Goal: Information Seeking & Learning: Learn about a topic

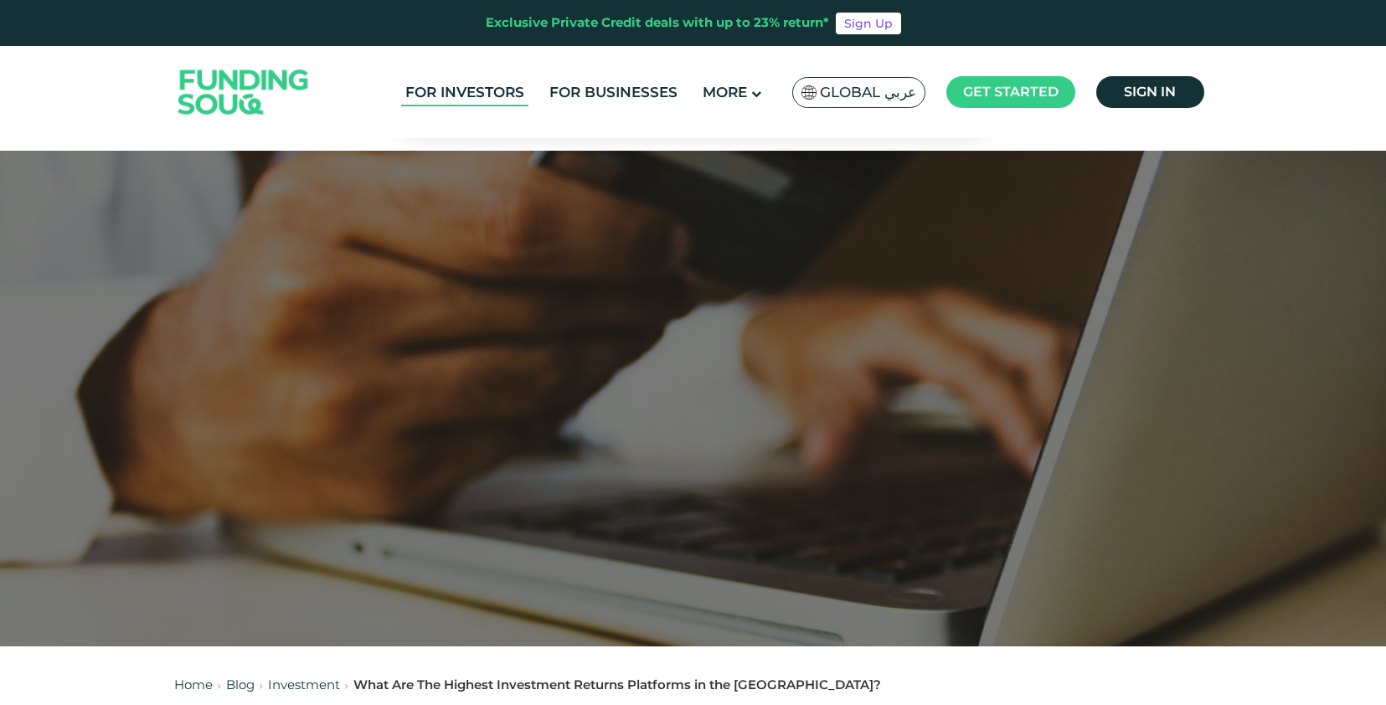
click at [486, 96] on link "For Investors" at bounding box center [464, 93] width 127 height 28
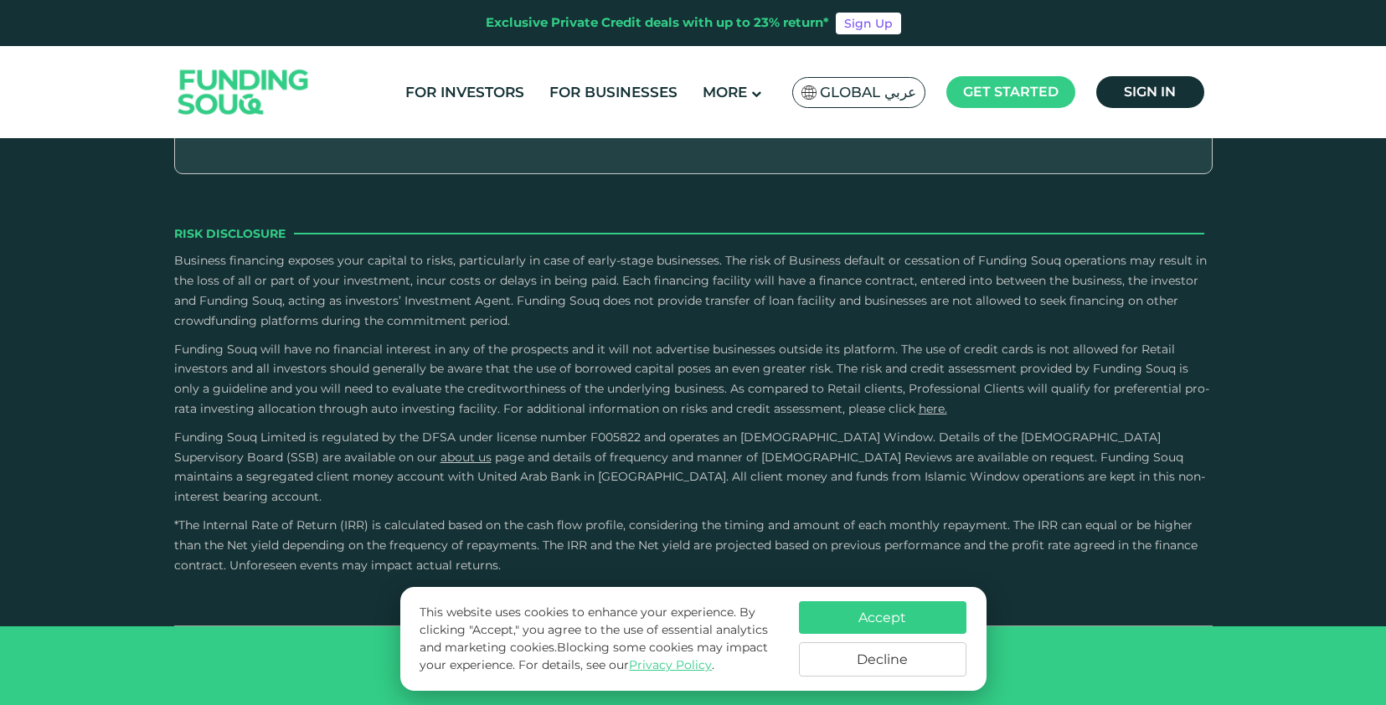
scroll to position [3272, 0]
type tc-range-slider "1000000"
drag, startPoint x: 251, startPoint y: 295, endPoint x: 490, endPoint y: 299, distance: 238.8
drag, startPoint x: 737, startPoint y: 294, endPoint x: 757, endPoint y: 296, distance: 20.2
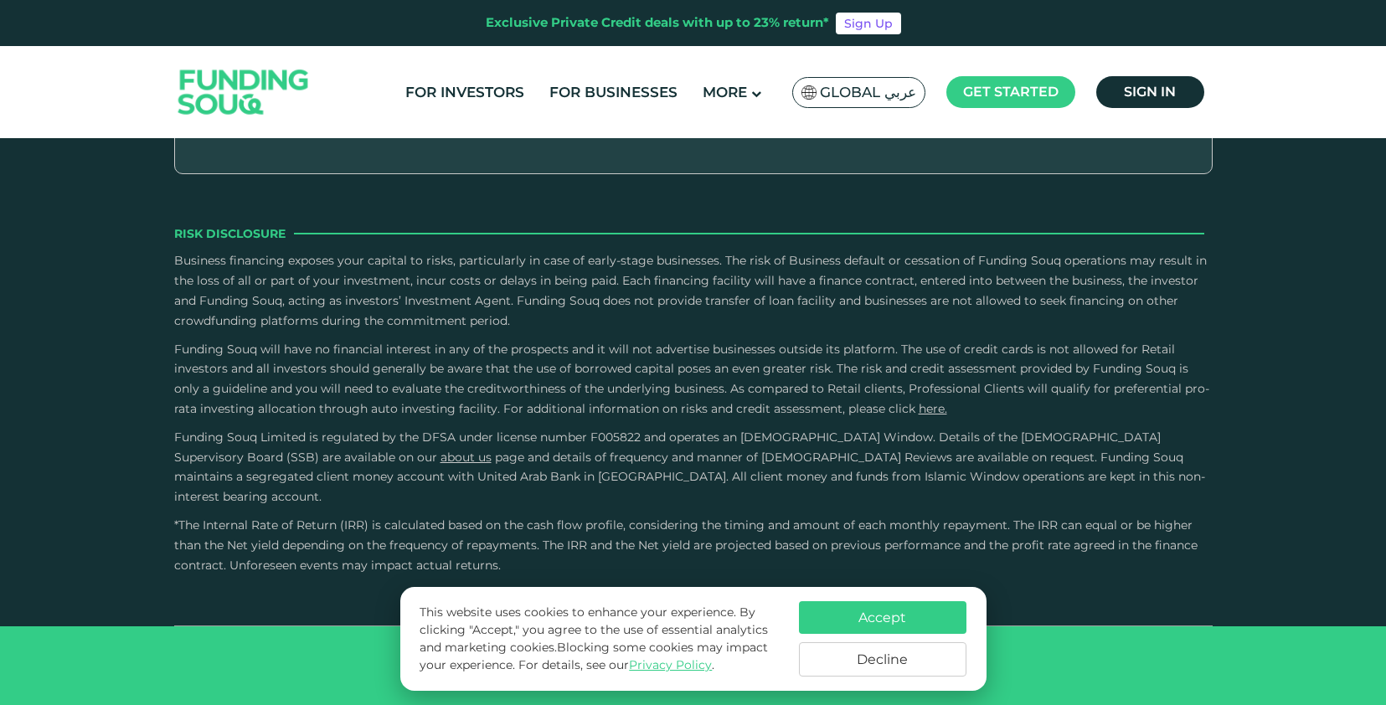
drag, startPoint x: 739, startPoint y: 293, endPoint x: 764, endPoint y: 292, distance: 25.1
drag, startPoint x: 733, startPoint y: 290, endPoint x: 754, endPoint y: 291, distance: 21.0
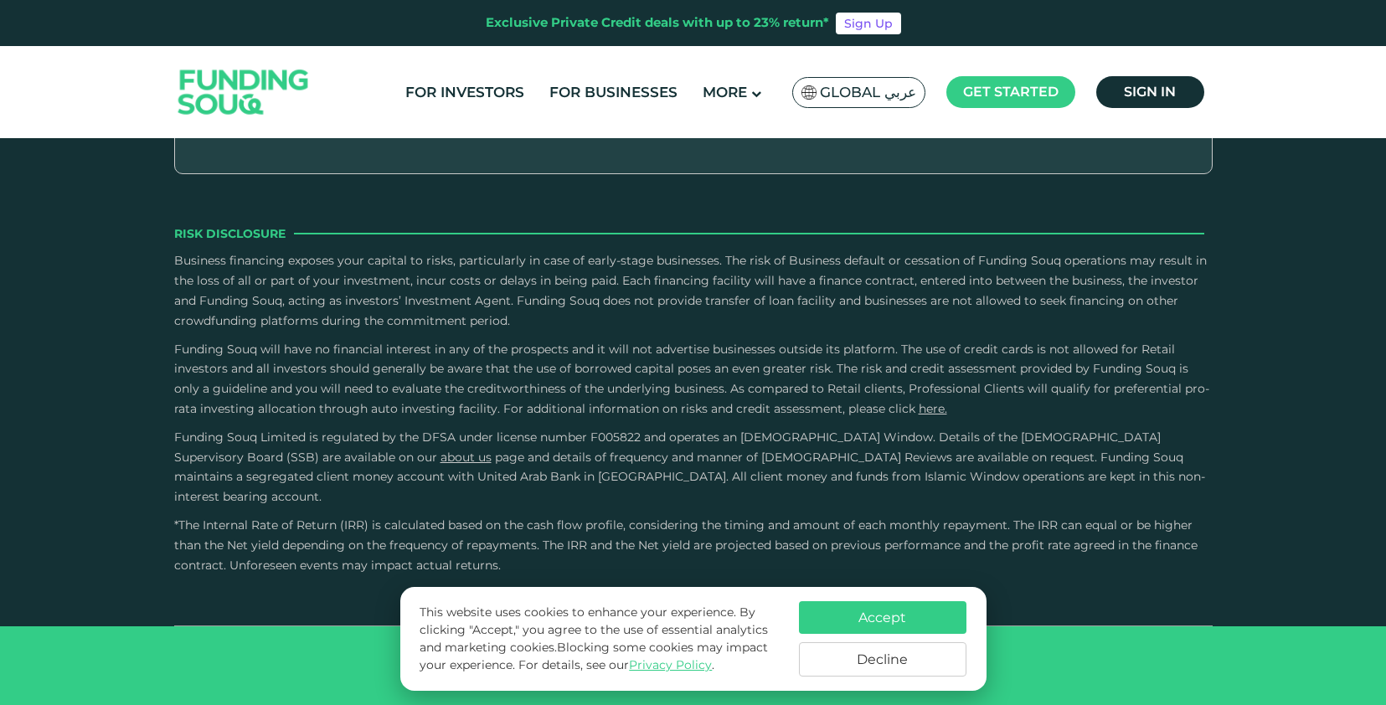
type tc-range-slider "5"
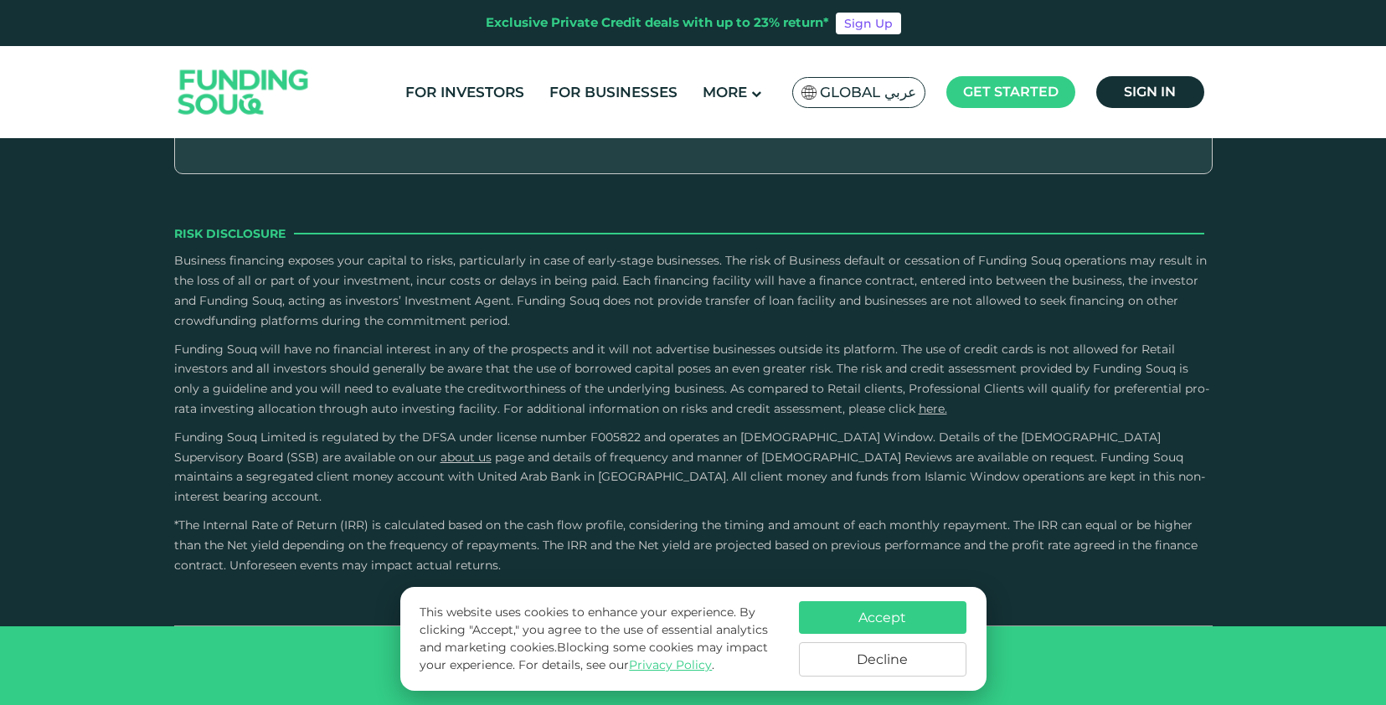
scroll to position [3829, 0]
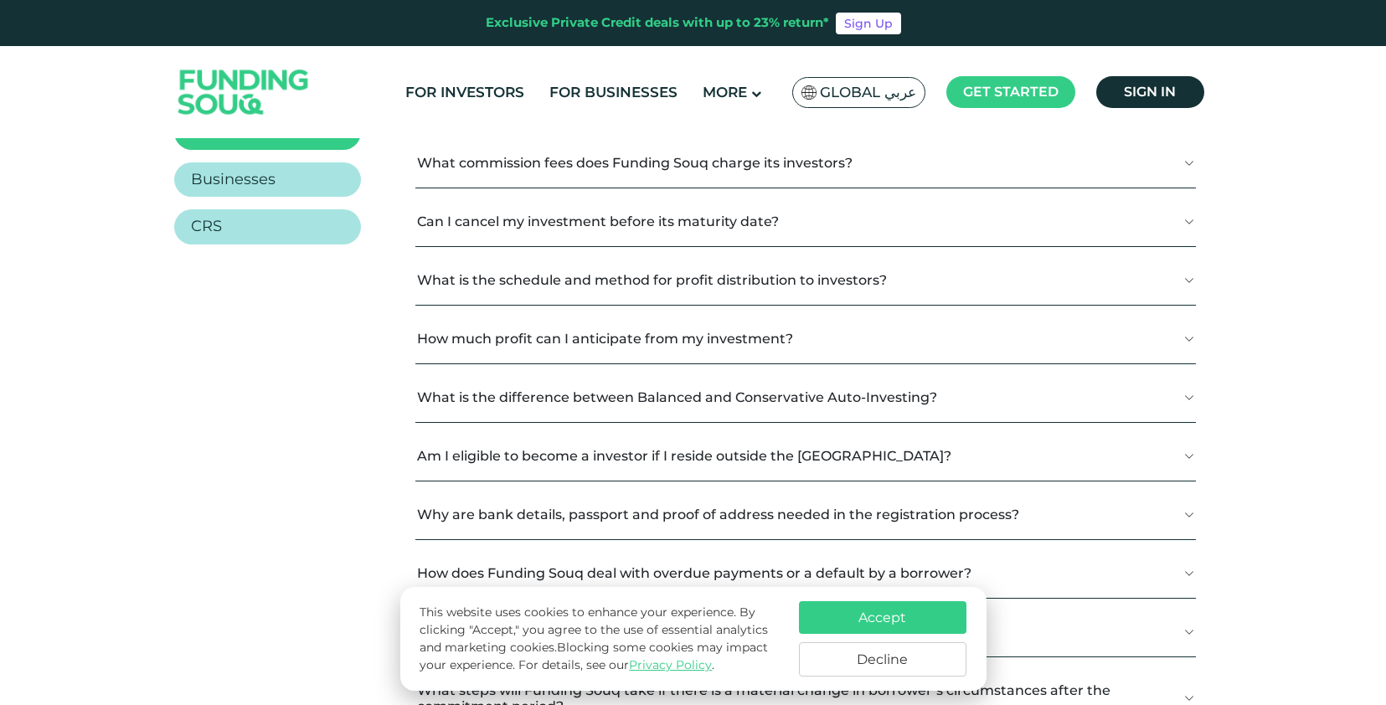
scroll to position [416, 0]
click at [461, 342] on button "How much profit can I anticipate from my investment?" at bounding box center [805, 337] width 780 height 49
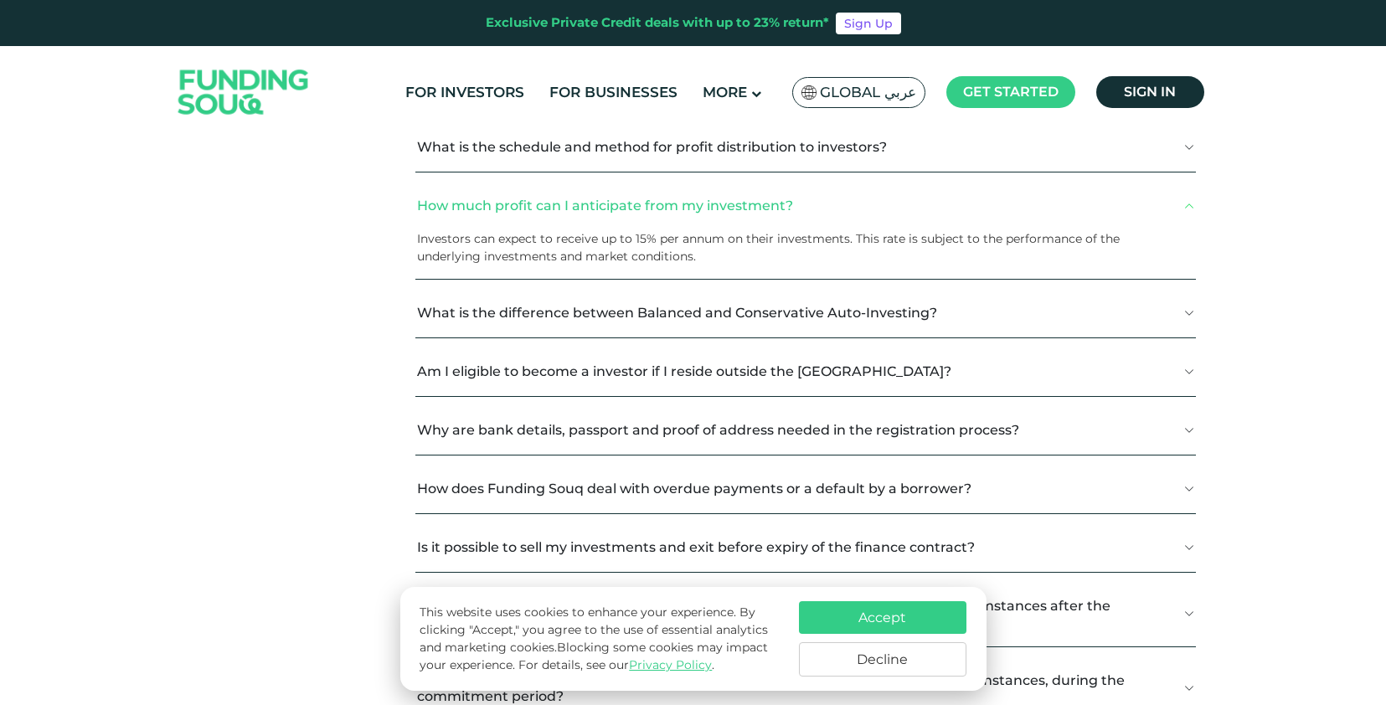
scroll to position [621, 0]
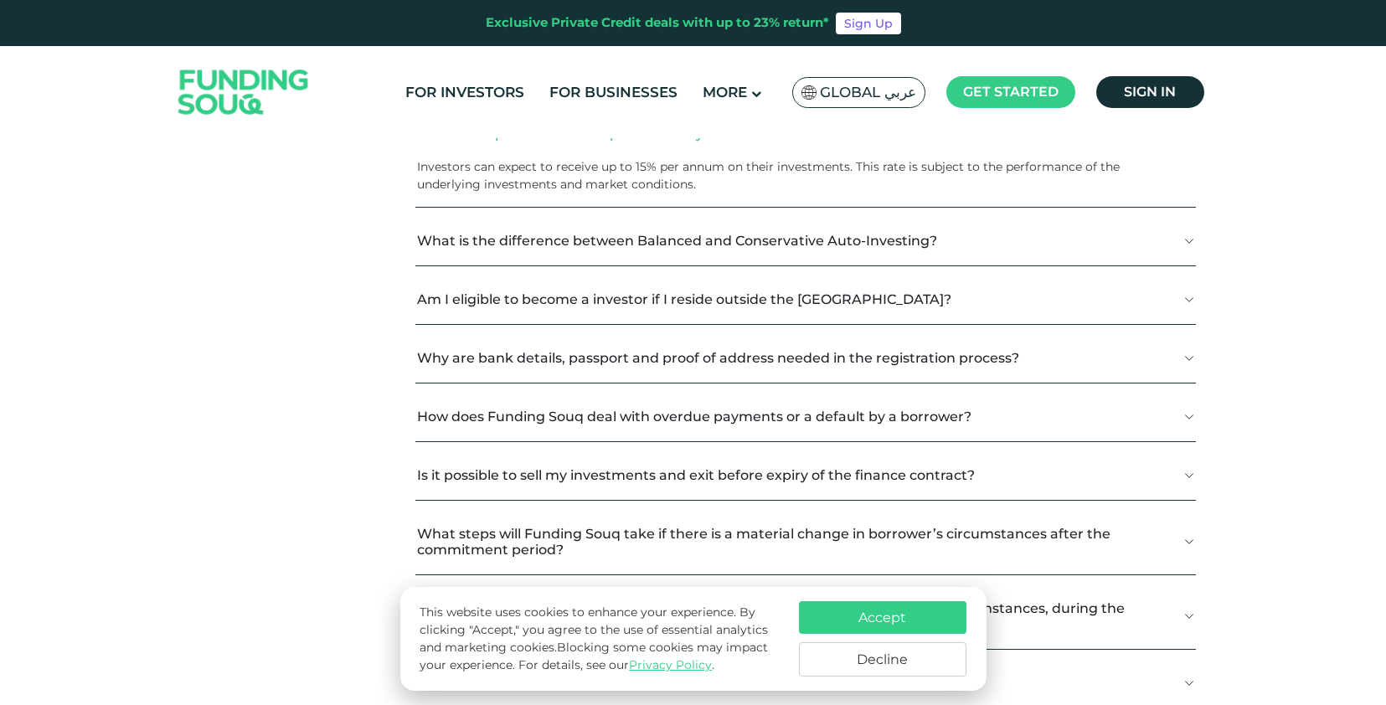
click at [635, 304] on button "Am I eligible to become a investor if I reside outside the [GEOGRAPHIC_DATA]?" at bounding box center [805, 299] width 780 height 49
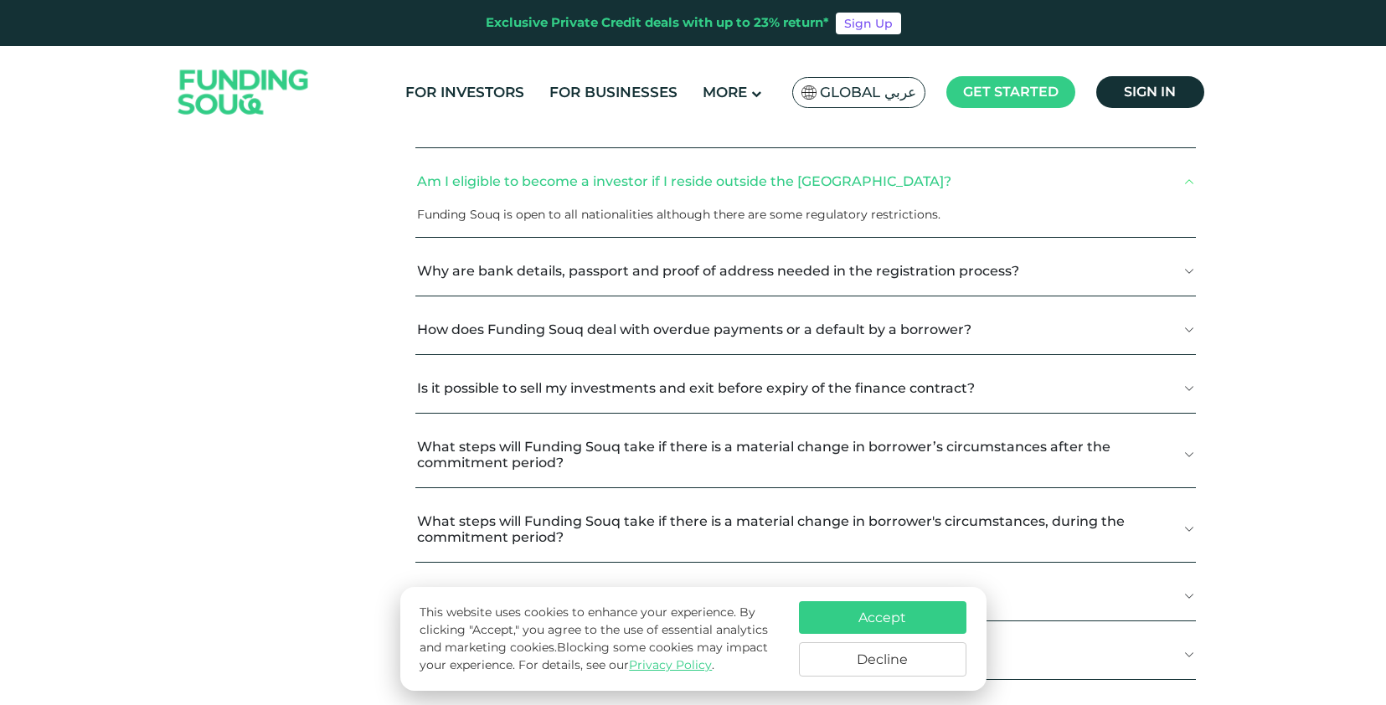
scroll to position [740, 0]
click at [669, 268] on button "Why are bank details, passport and proof of address needed in the registration …" at bounding box center [805, 269] width 780 height 49
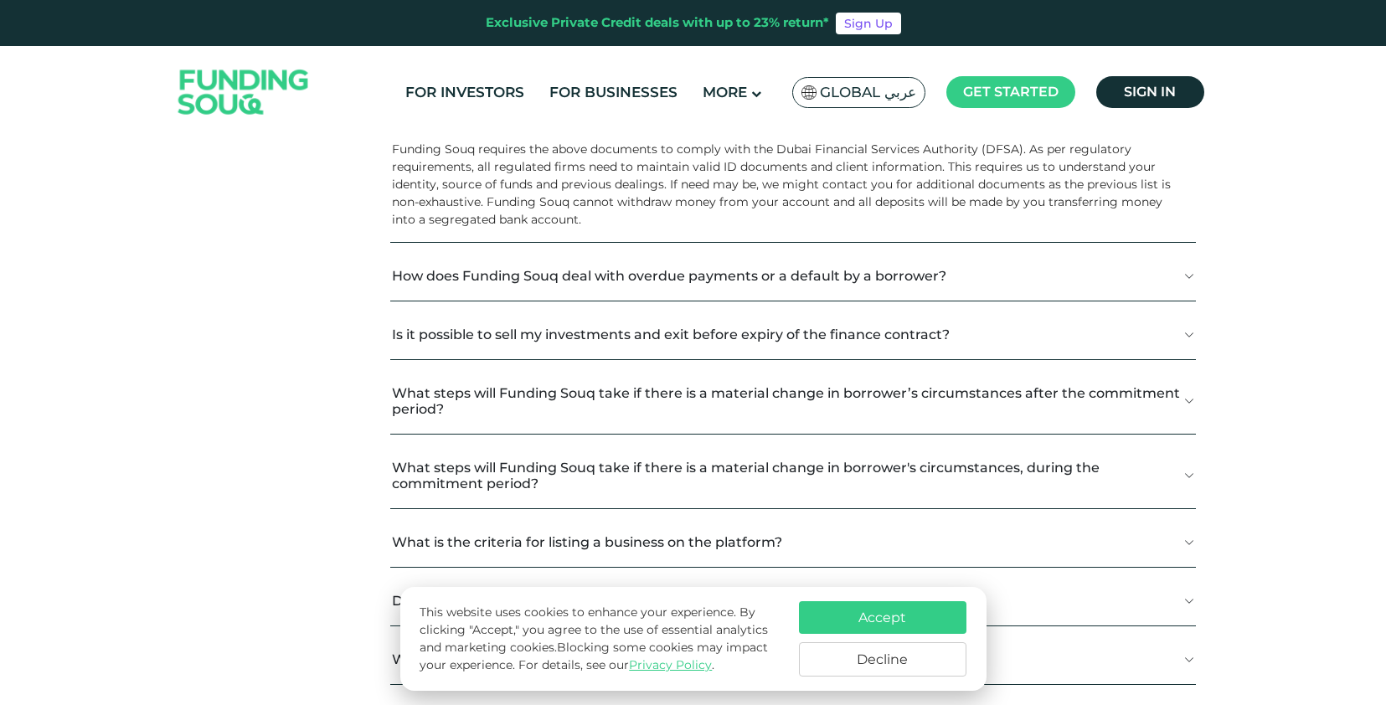
scroll to position [895, 0]
click at [680, 281] on button "How does Funding Souq deal with overdue payments or a default by a borrower?" at bounding box center [793, 274] width 806 height 49
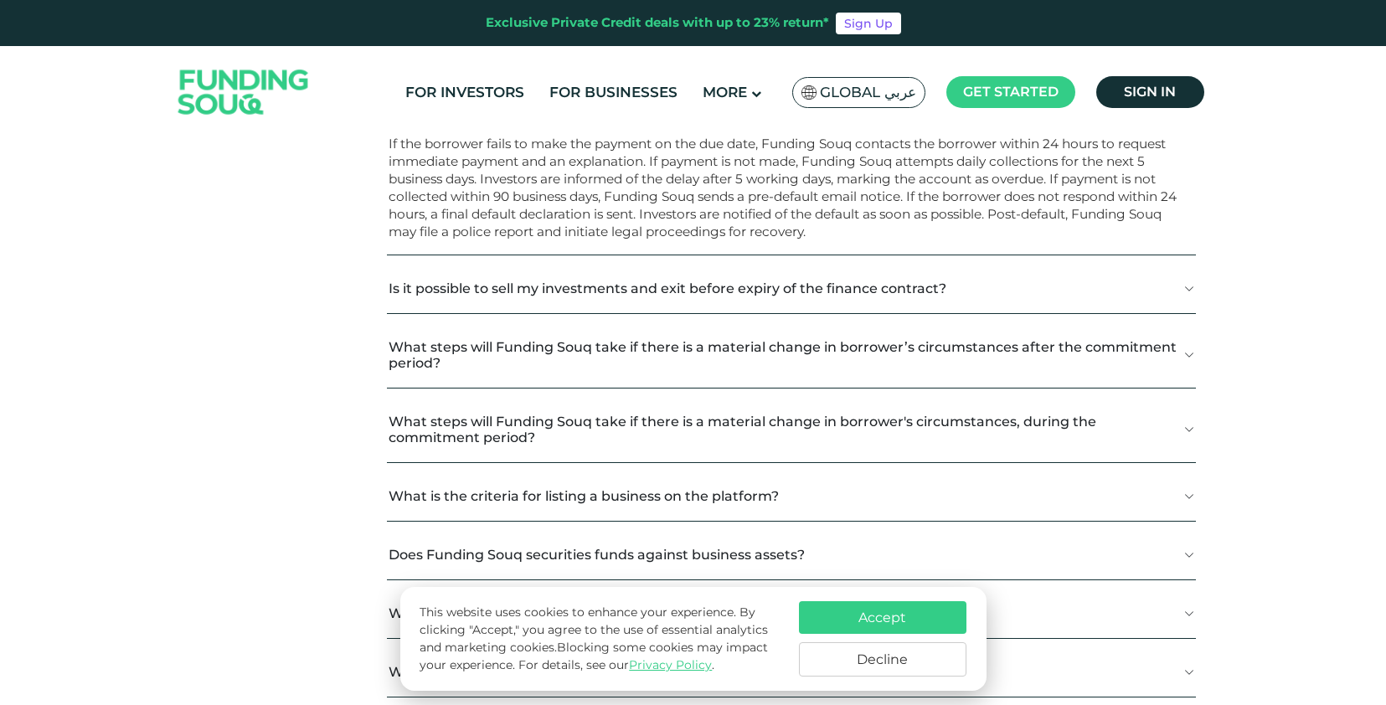
scroll to position [1109, 0]
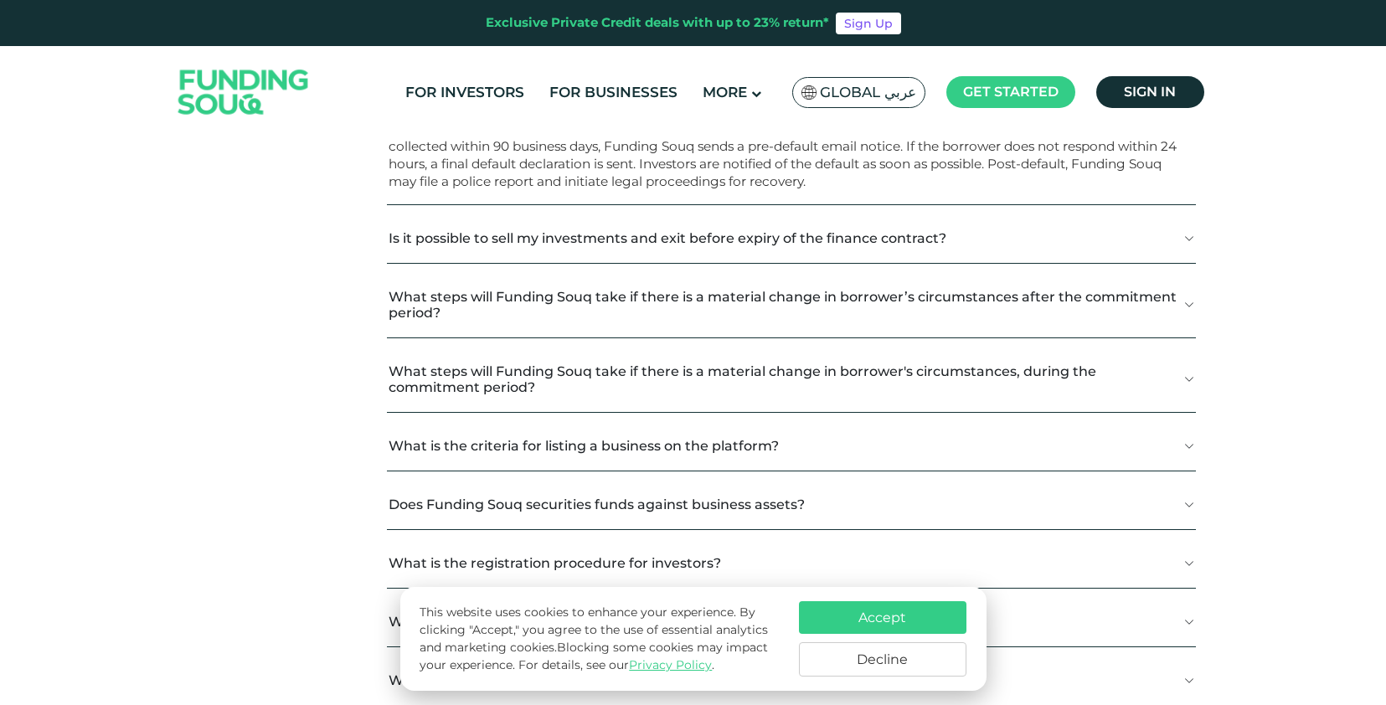
click at [650, 241] on button "Is it possible to sell my investments and exit before expiry of the finance con…" at bounding box center [791, 238] width 808 height 49
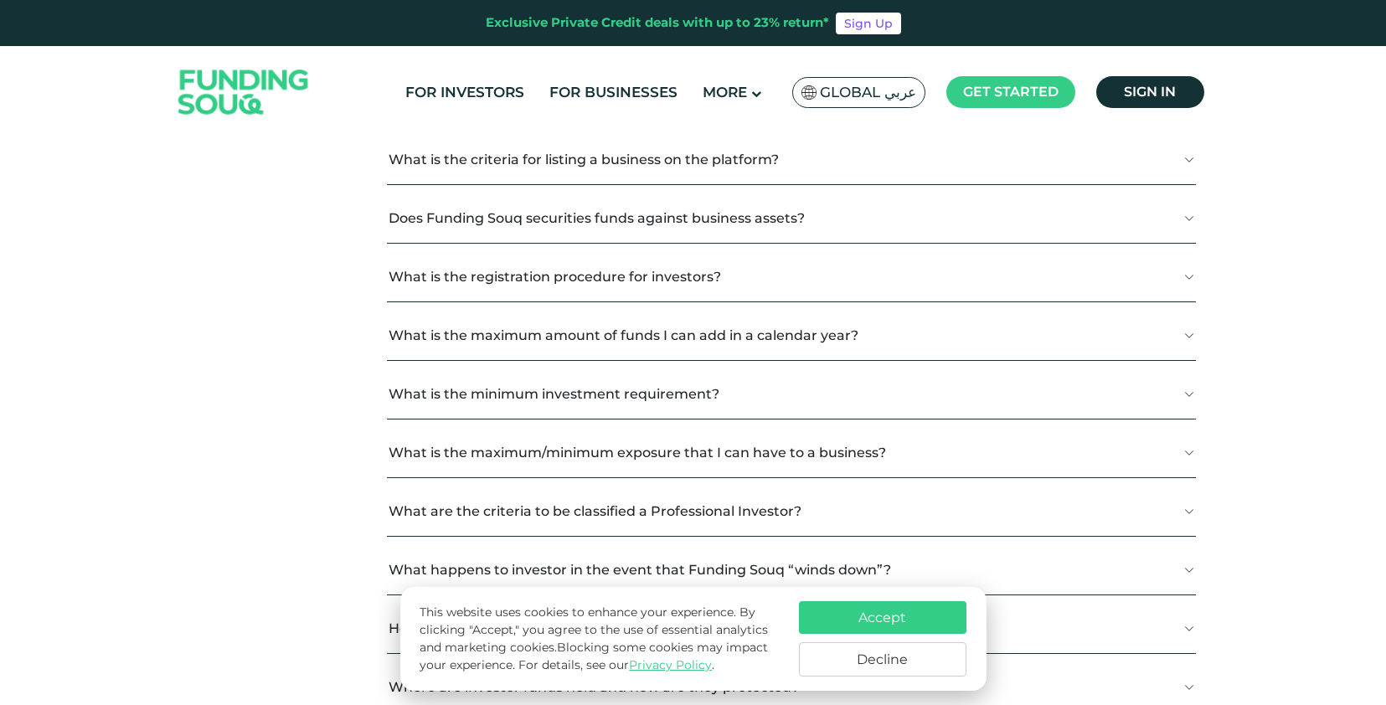
scroll to position [1434, 0]
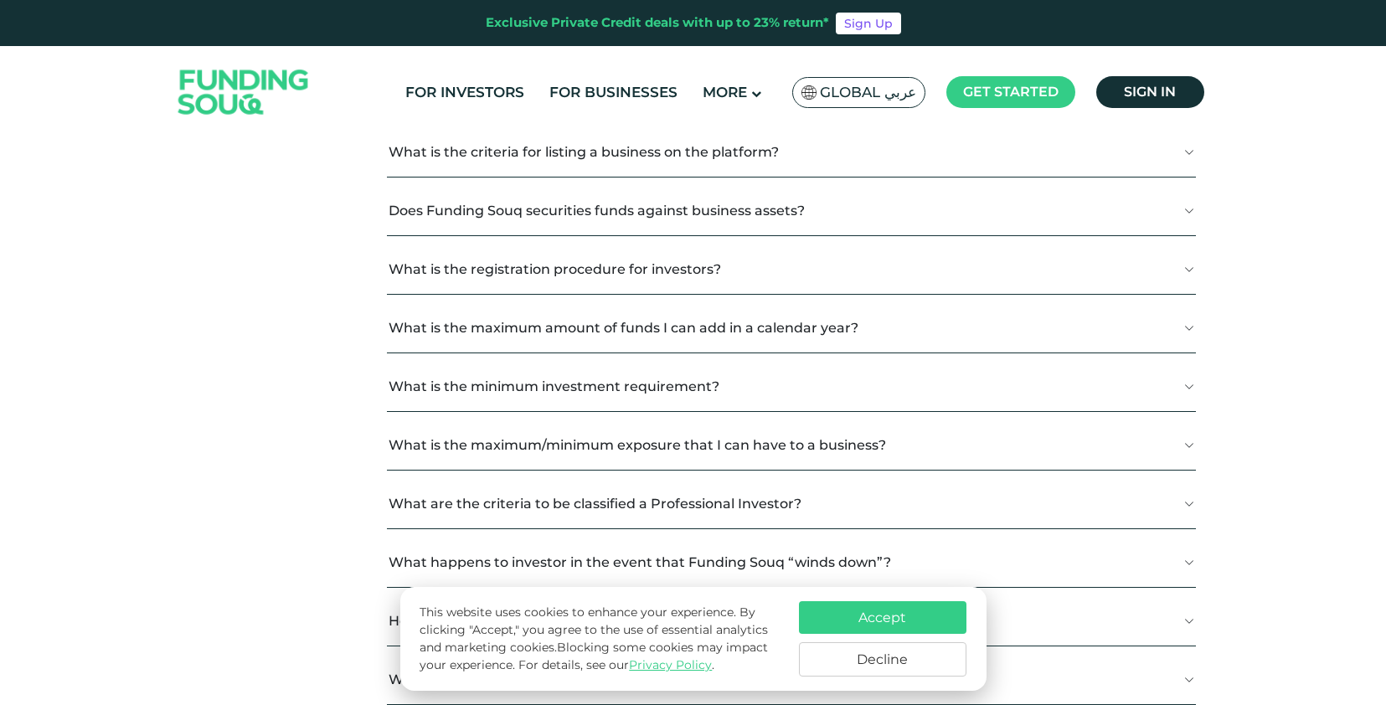
click at [537, 214] on button "Does Funding Souq securities funds against business assets?" at bounding box center [791, 210] width 808 height 49
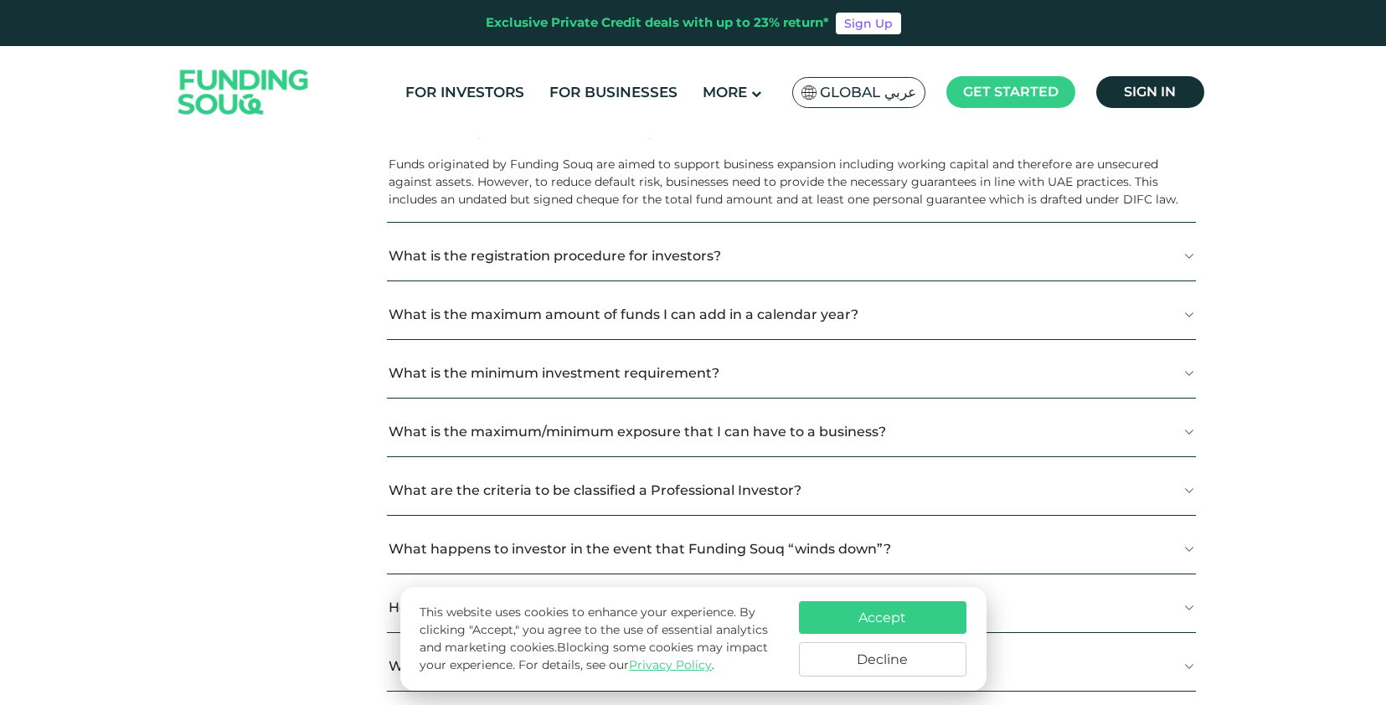
scroll to position [1534, 0]
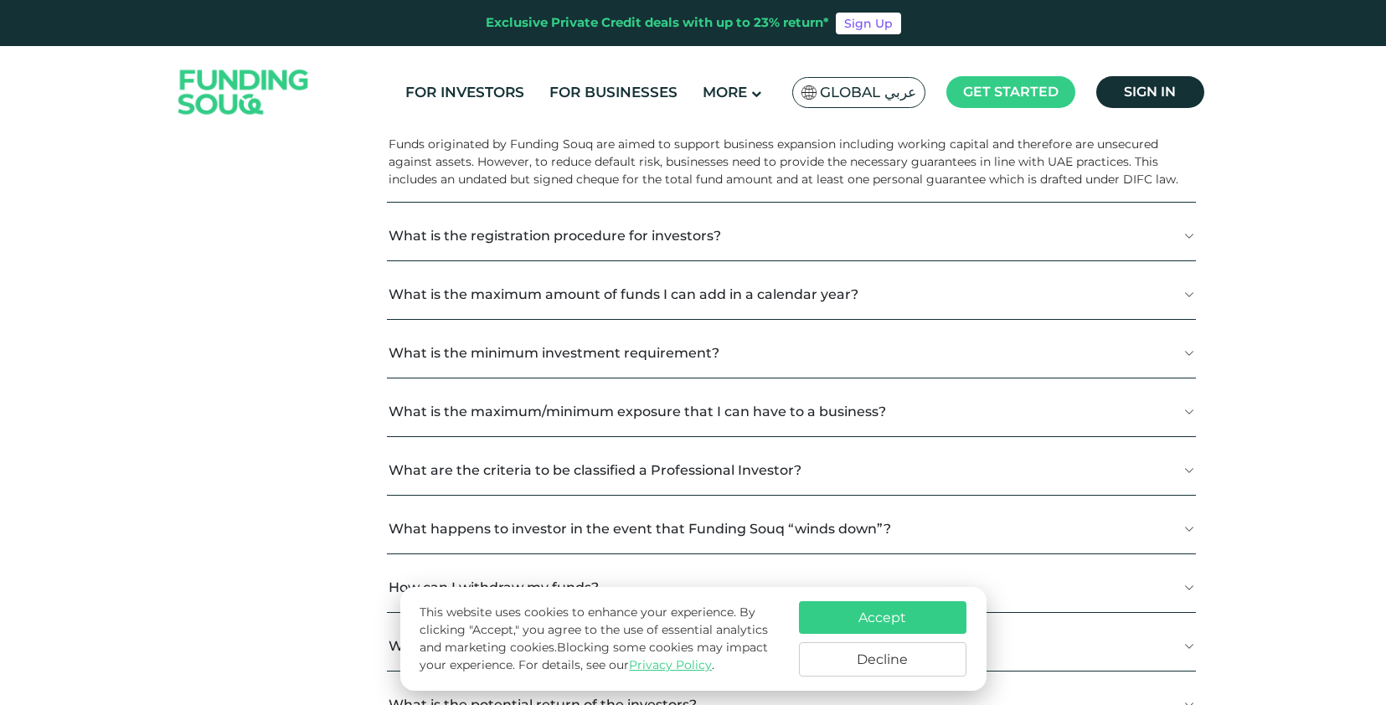
click at [499, 259] on button "What is the registration procedure for investors?" at bounding box center [791, 235] width 808 height 49
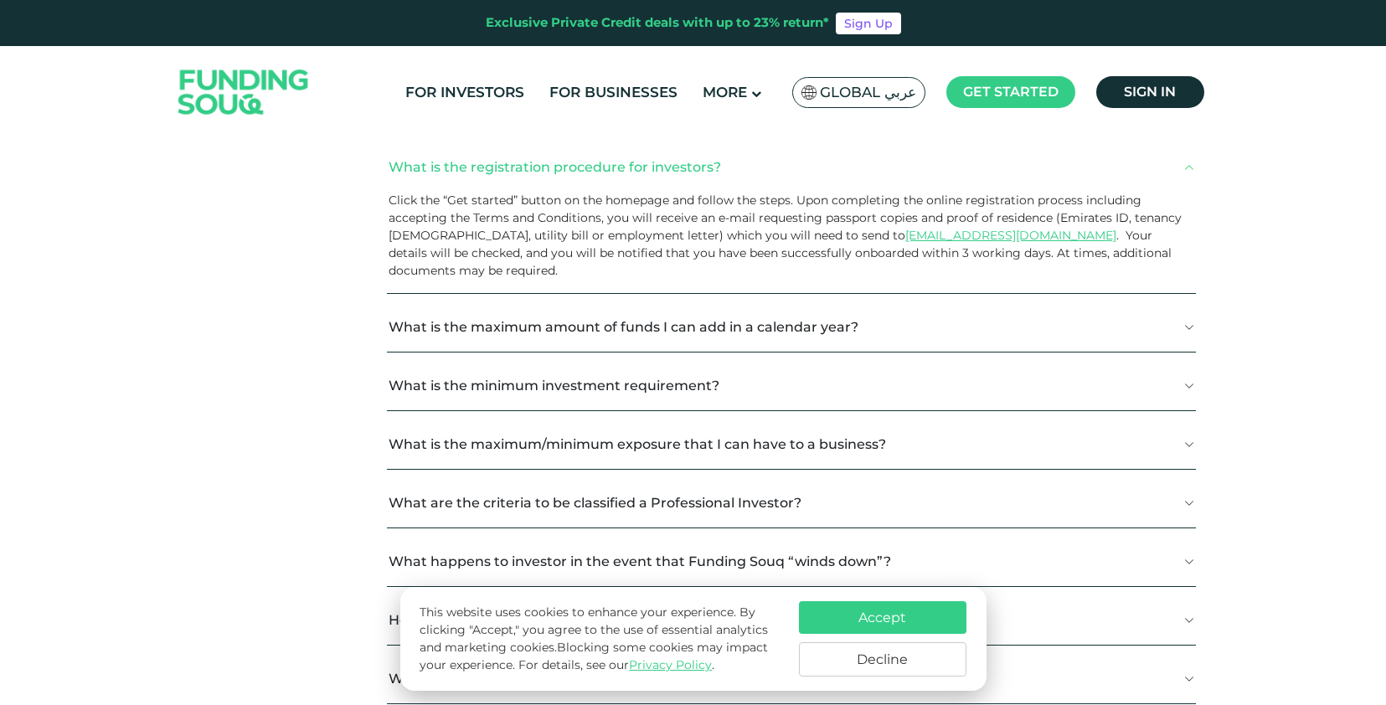
scroll to position [1663, 0]
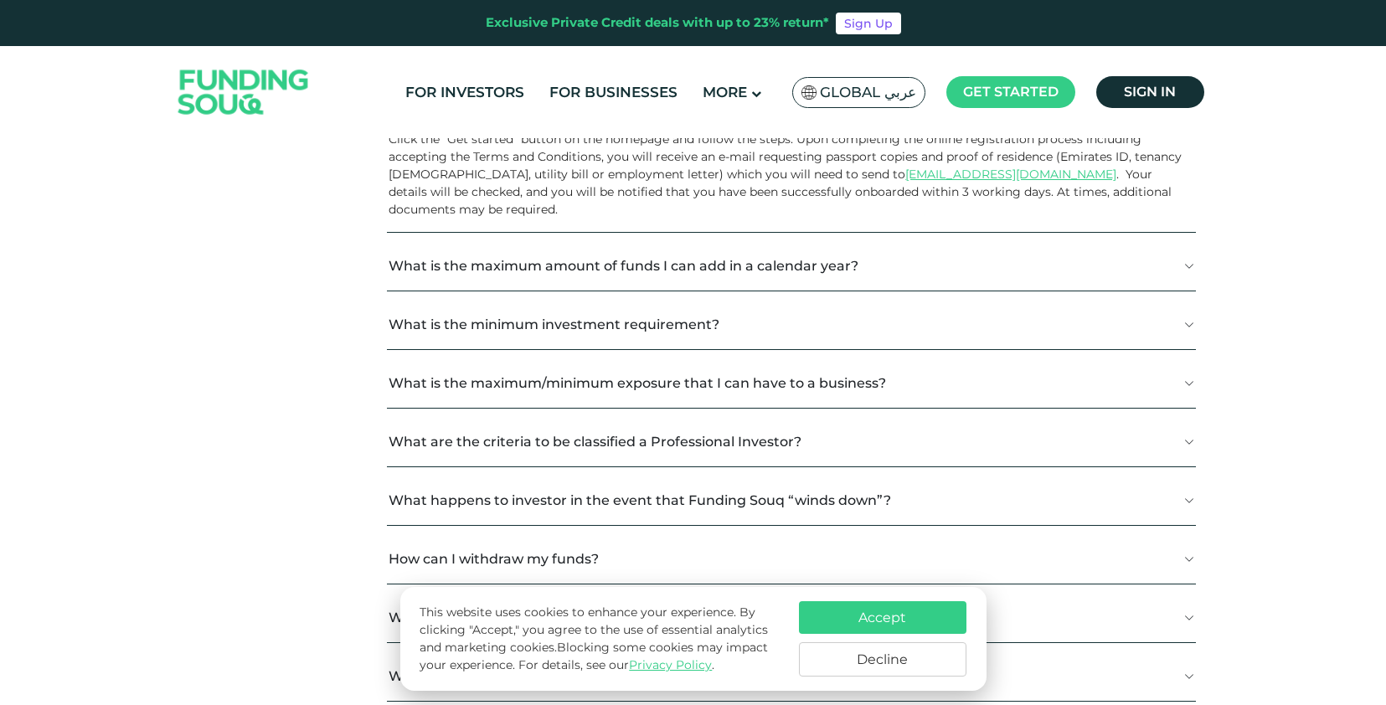
click at [638, 269] on button "What is the maximum amount of funds I can add in a calendar year?" at bounding box center [791, 265] width 808 height 49
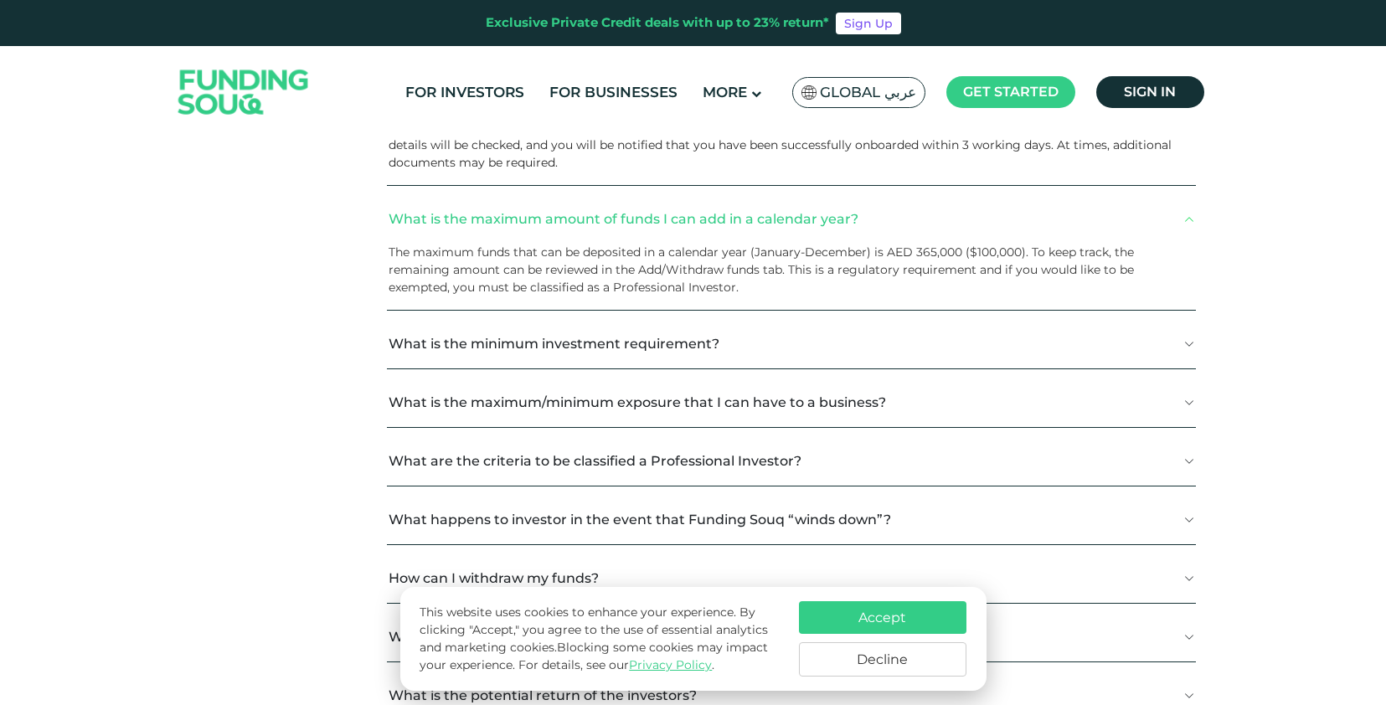
scroll to position [1745, 0]
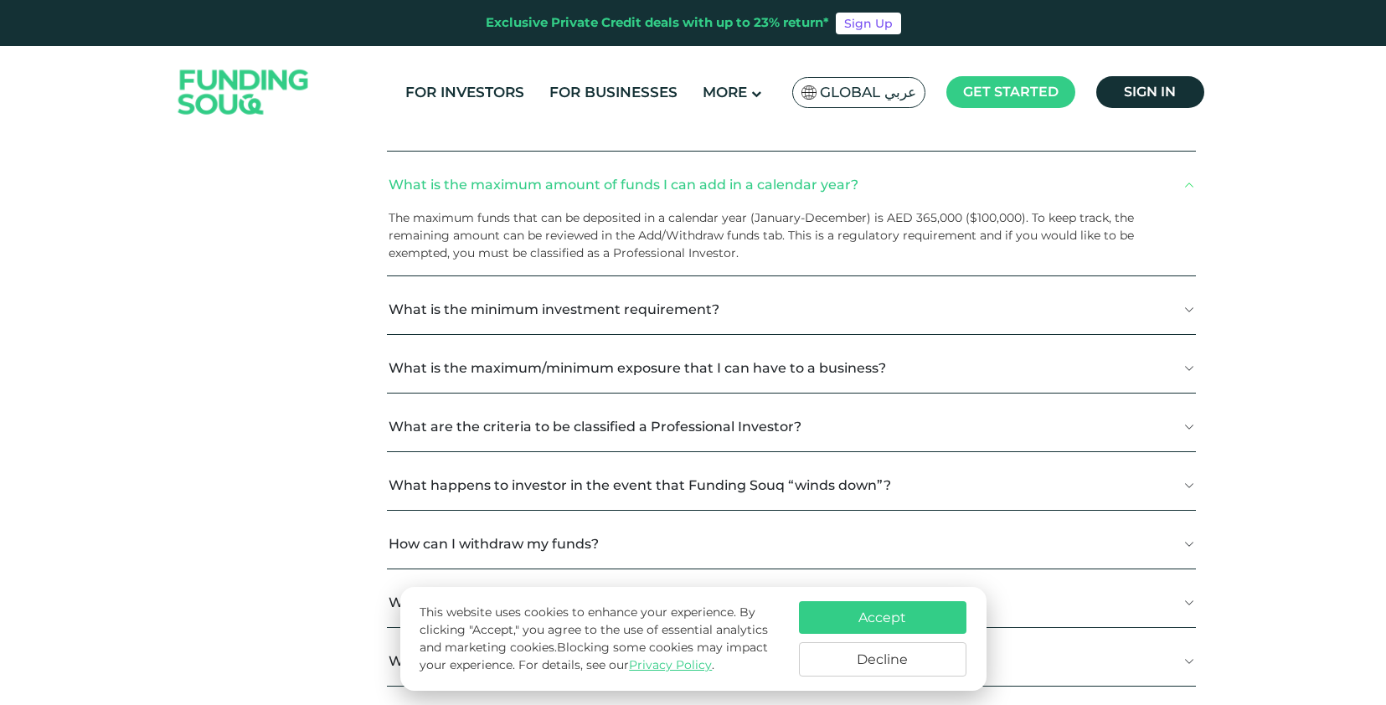
click at [495, 316] on button "What is the minimum investment requirement?" at bounding box center [791, 309] width 808 height 49
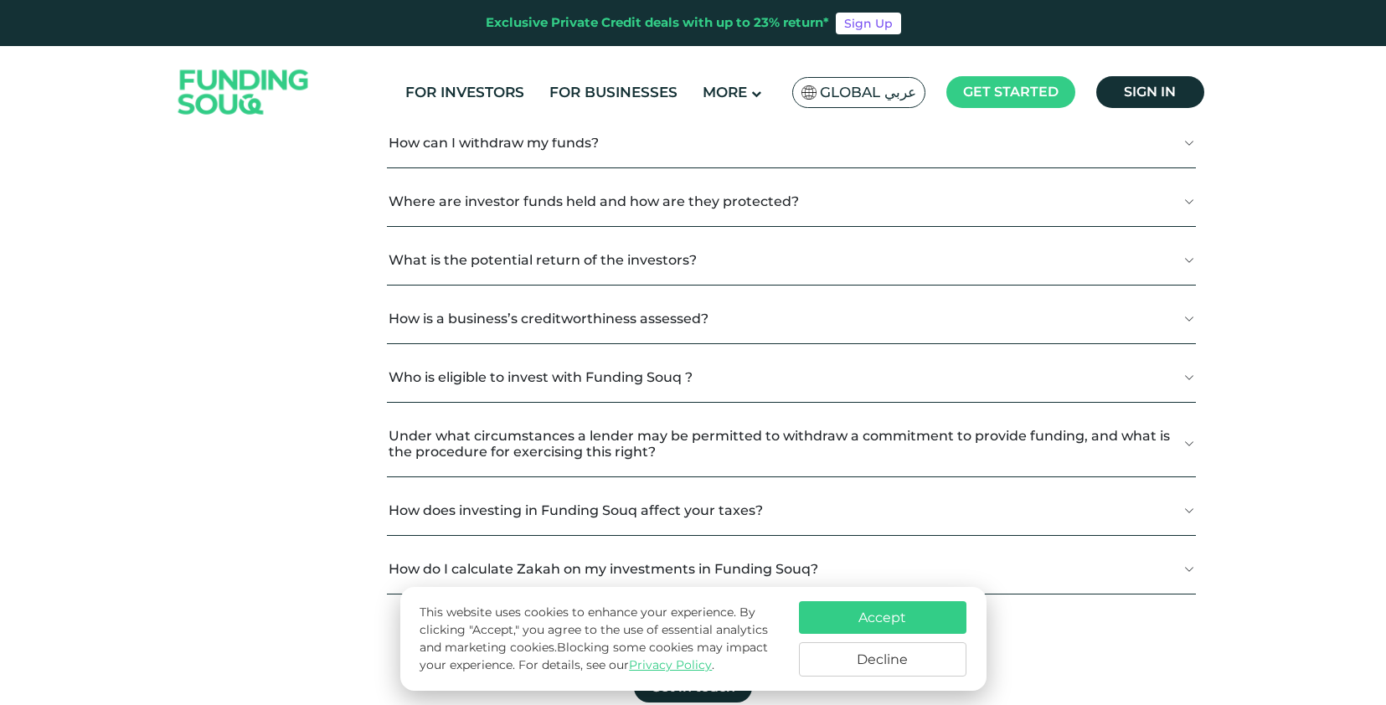
scroll to position [2225, 0]
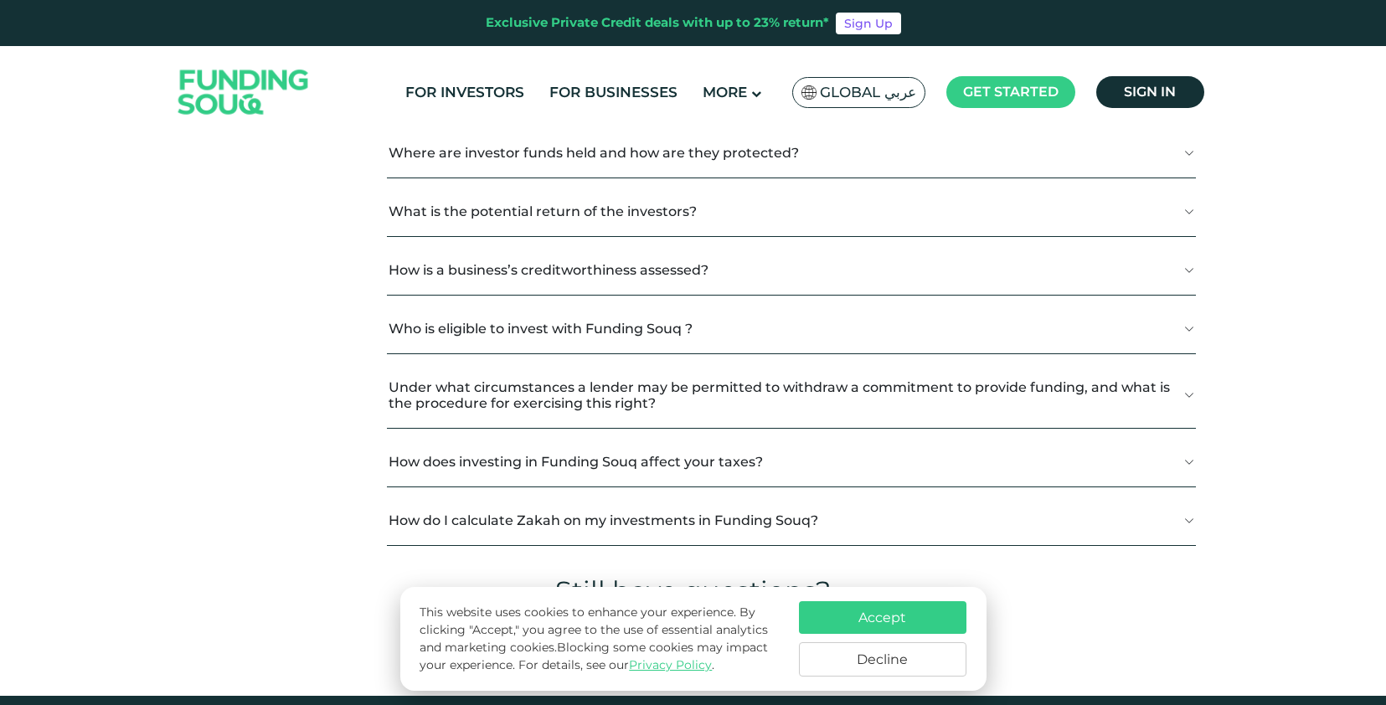
click at [494, 214] on button "What is the potential return of the investors?" at bounding box center [791, 211] width 808 height 49
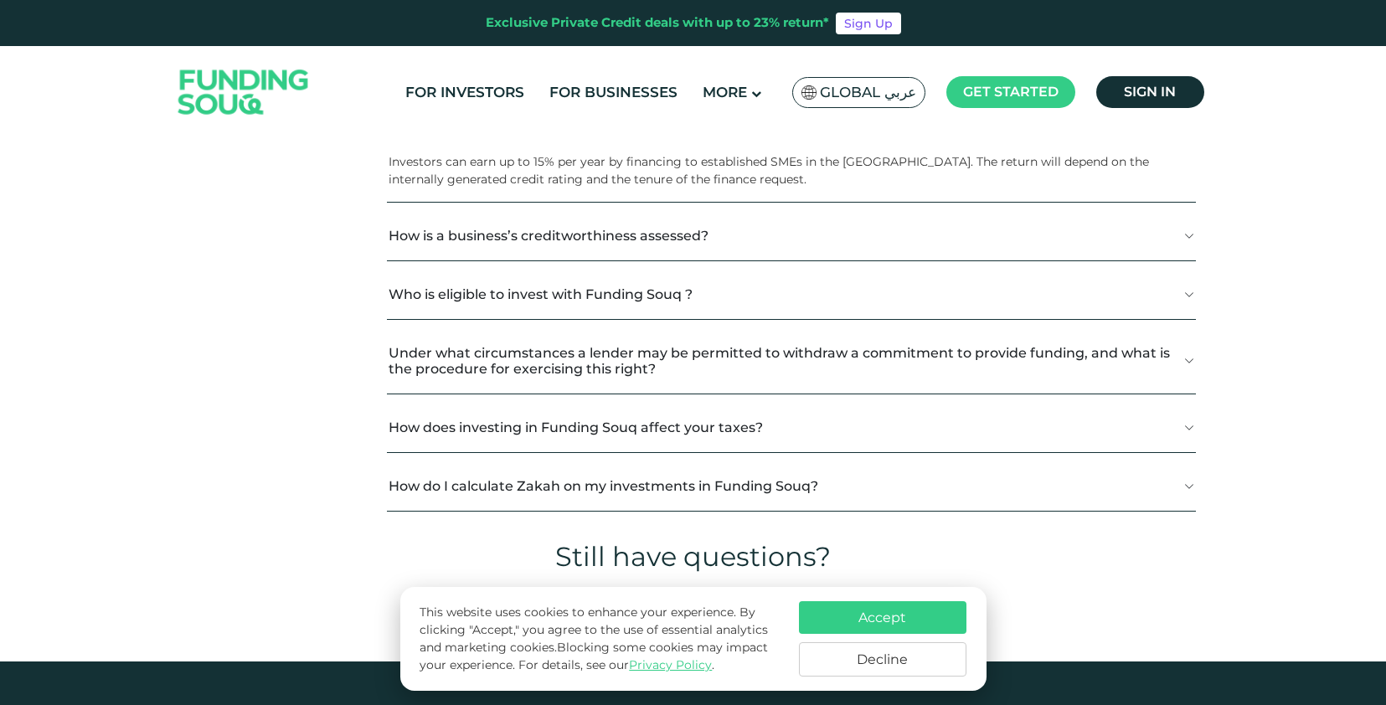
scroll to position [2309, 0]
click at [479, 294] on button "Who is eligible to invest with Funding Souq ?" at bounding box center [791, 293] width 808 height 49
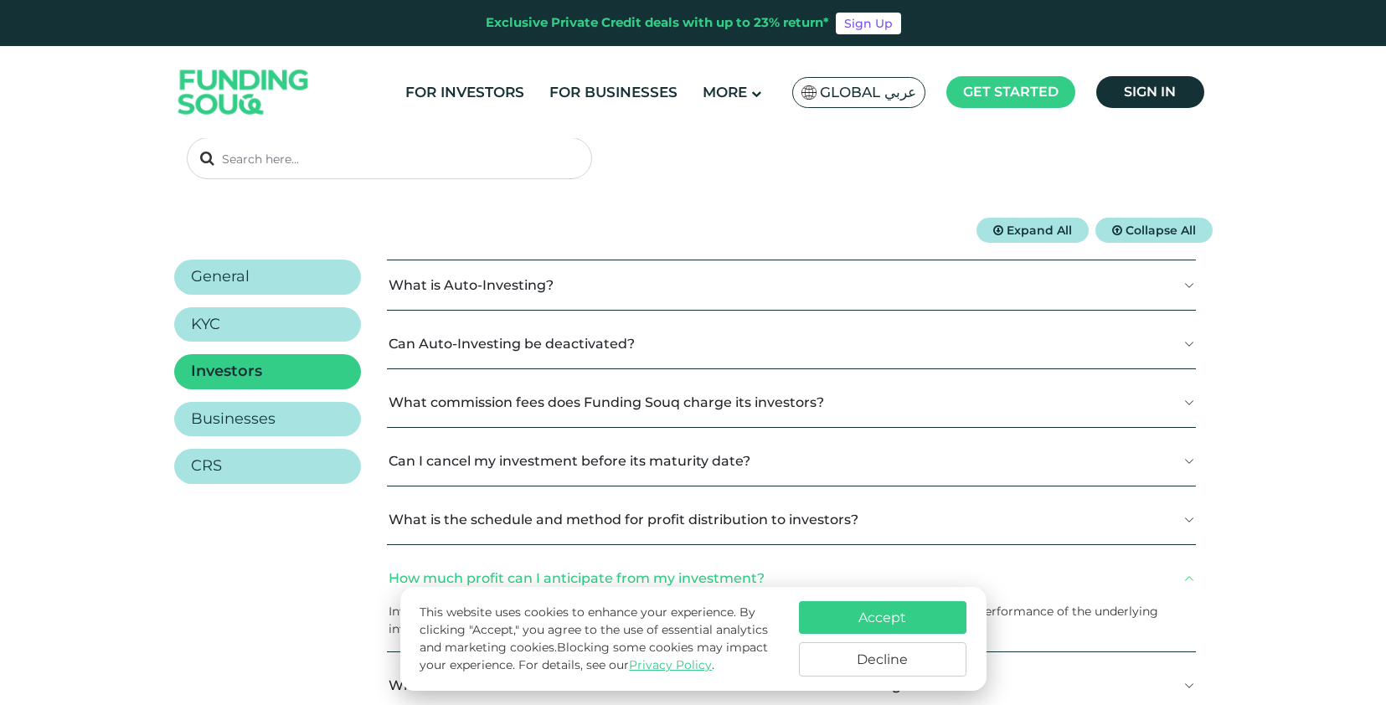
scroll to position [168, 0]
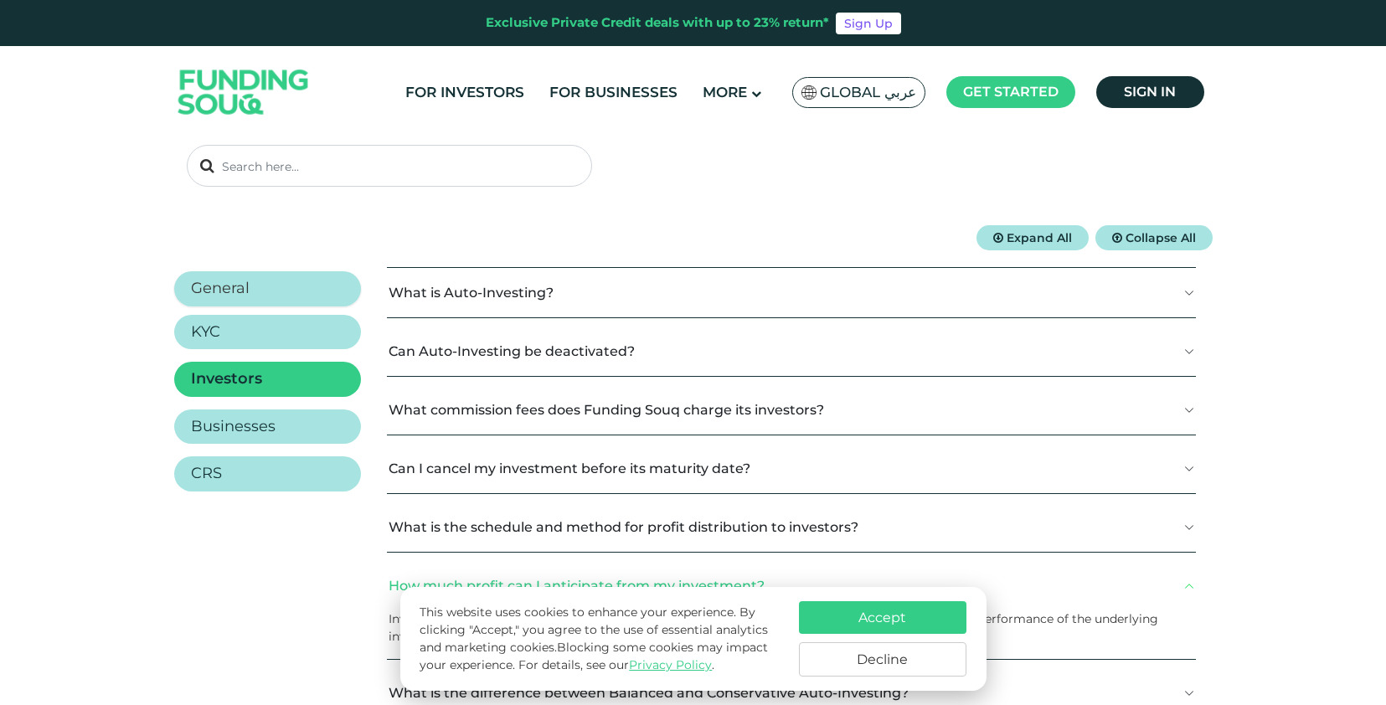
click at [228, 291] on h2 "General" at bounding box center [220, 289] width 59 height 18
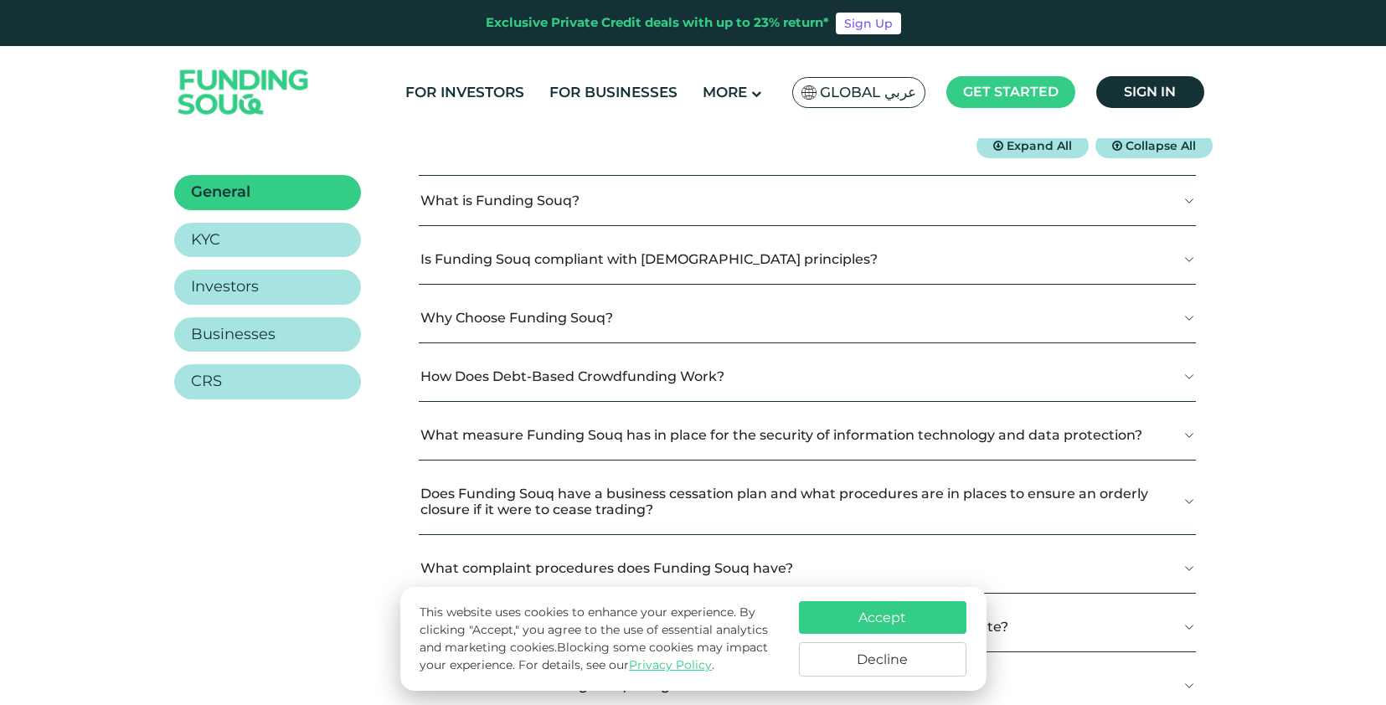
scroll to position [266, 0]
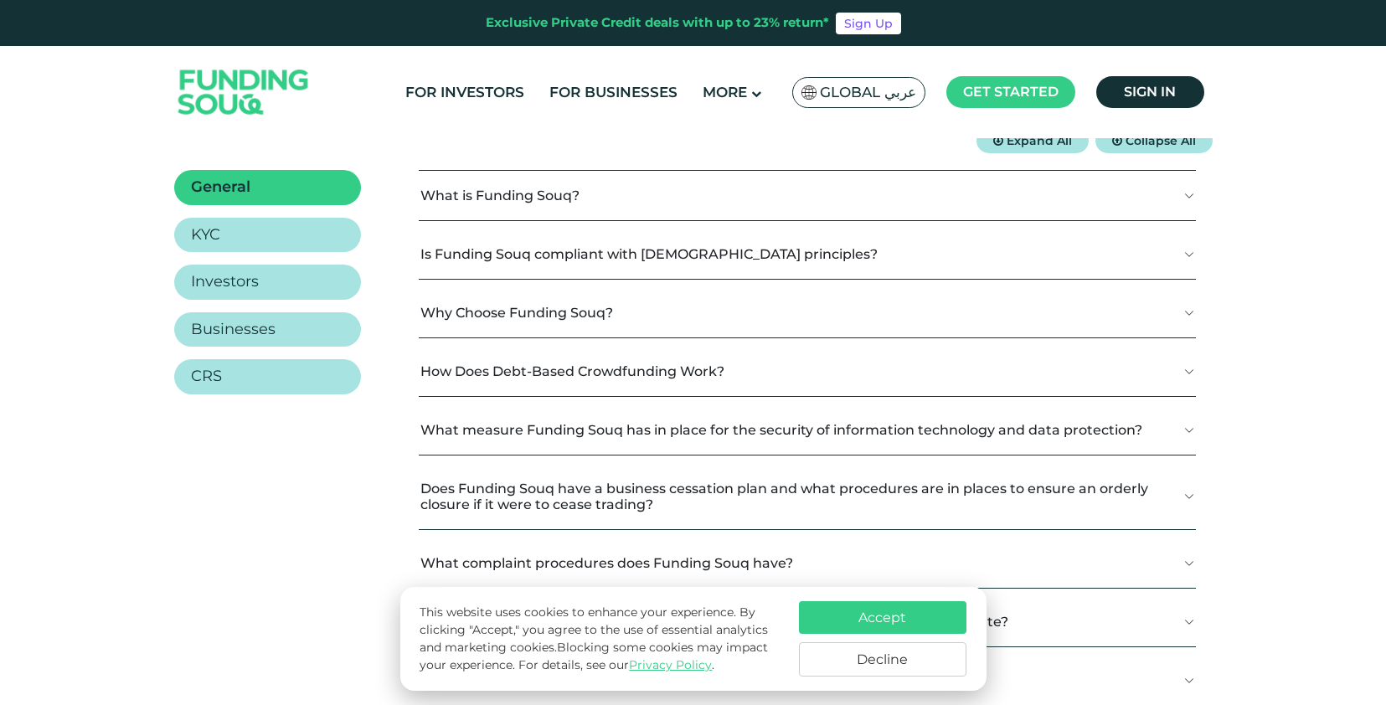
click at [1062, 323] on button "Why Choose Funding Souq?" at bounding box center [807, 312] width 777 height 49
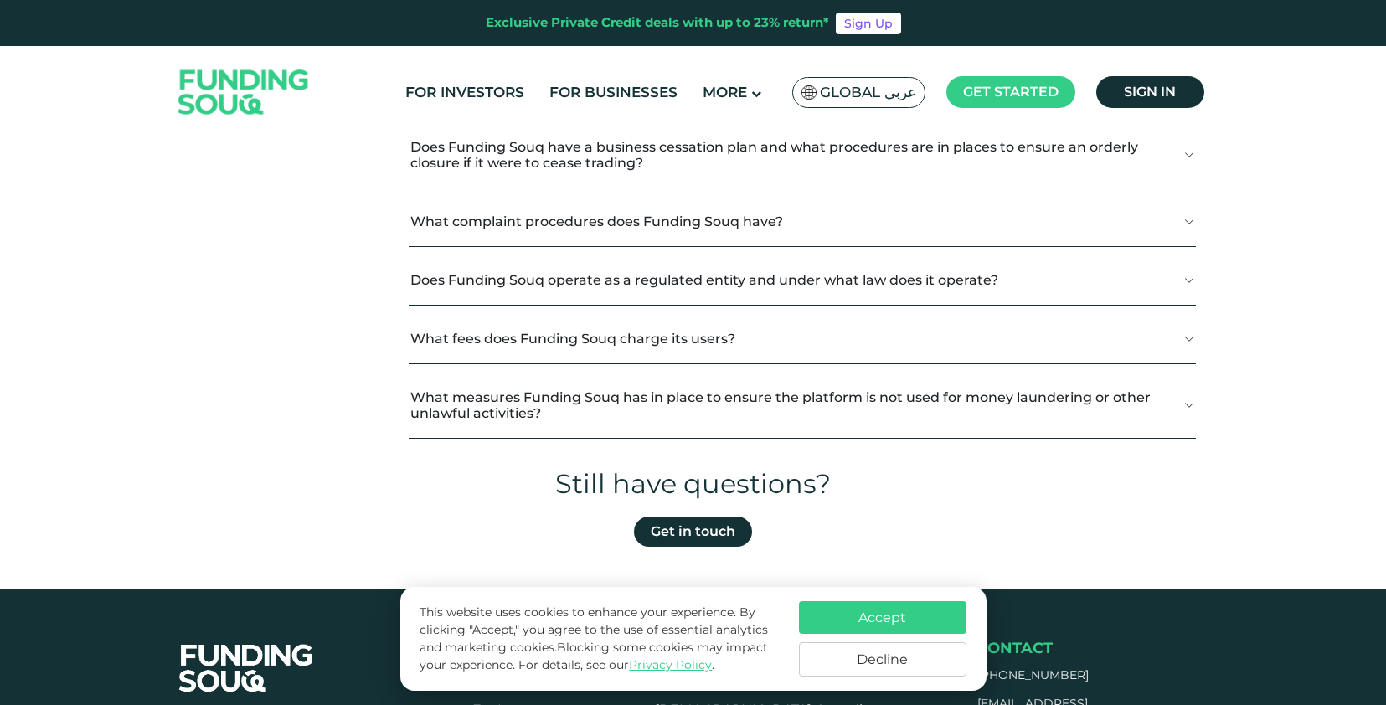
scroll to position [1044, 0]
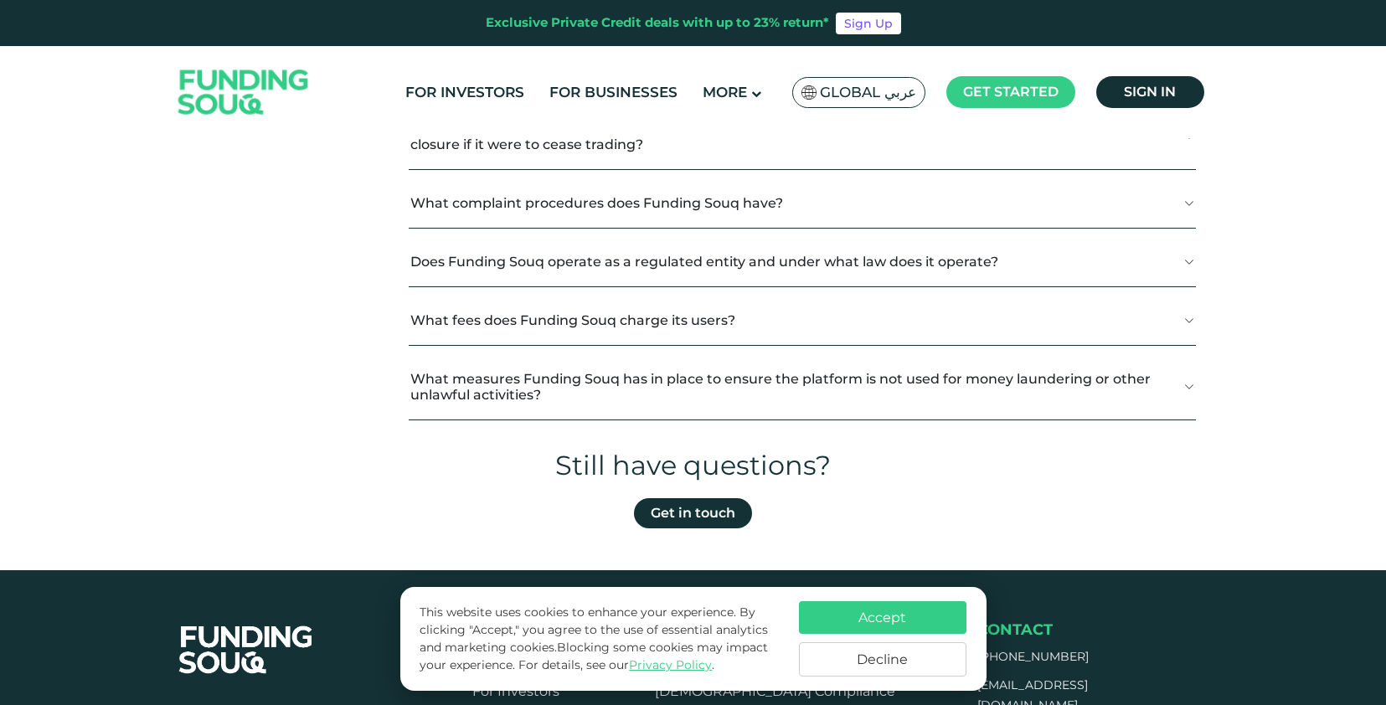
click at [445, 322] on button "What fees does Funding Souq charge its users?" at bounding box center [802, 320] width 787 height 49
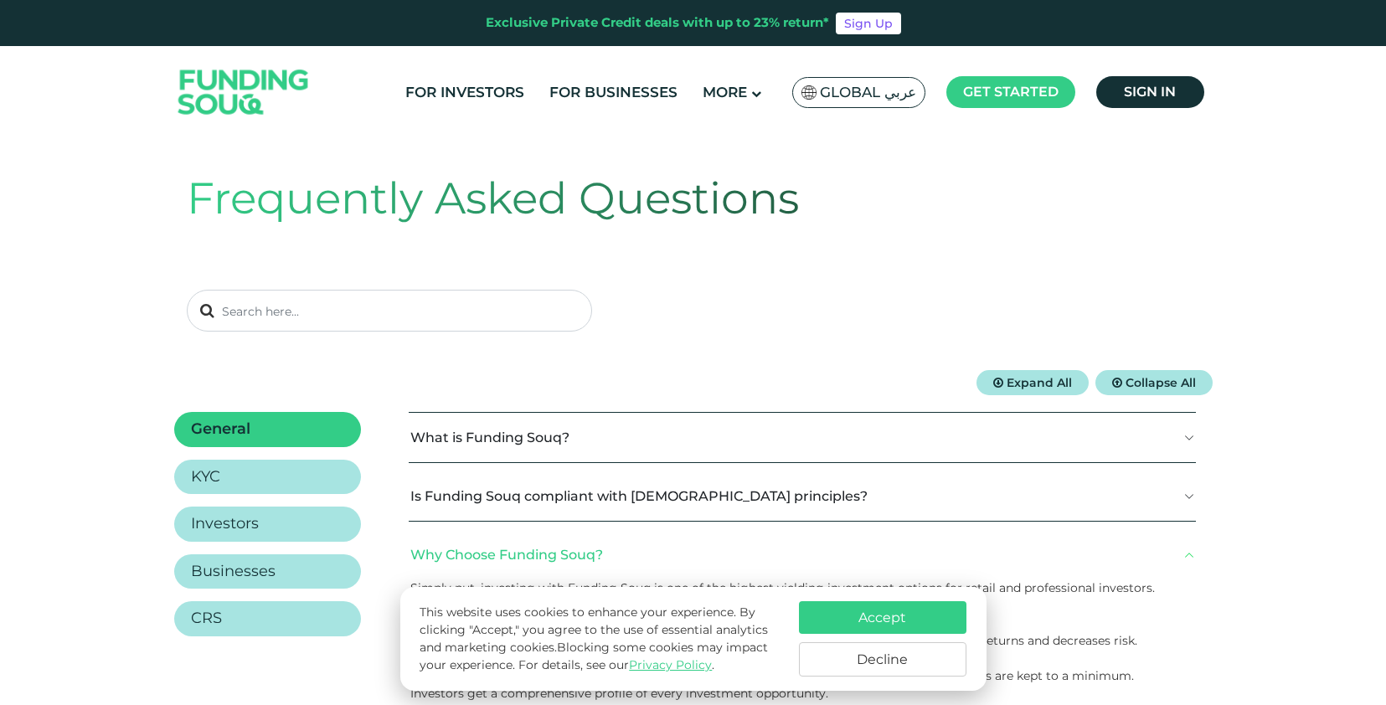
scroll to position [0, 0]
